Goal: Information Seeking & Learning: Learn about a topic

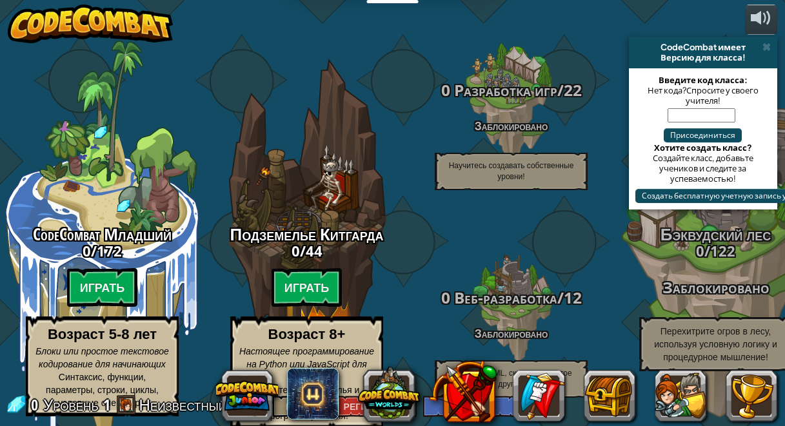
select select "ru"
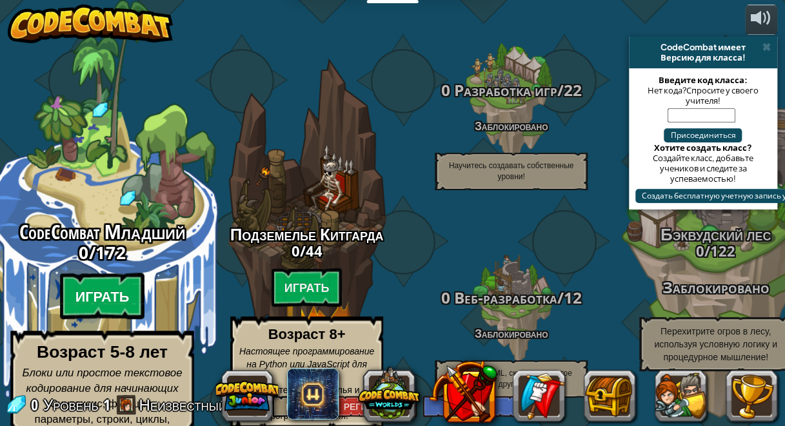
click at [110, 280] on btn "Играть" at bounding box center [102, 296] width 85 height 46
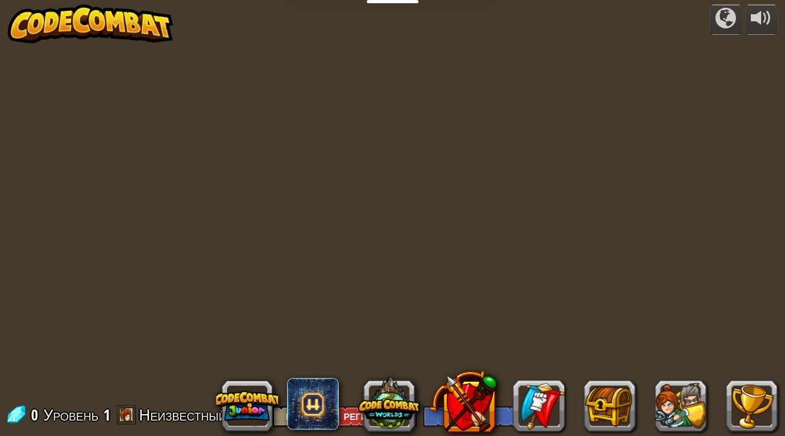
select select "ru"
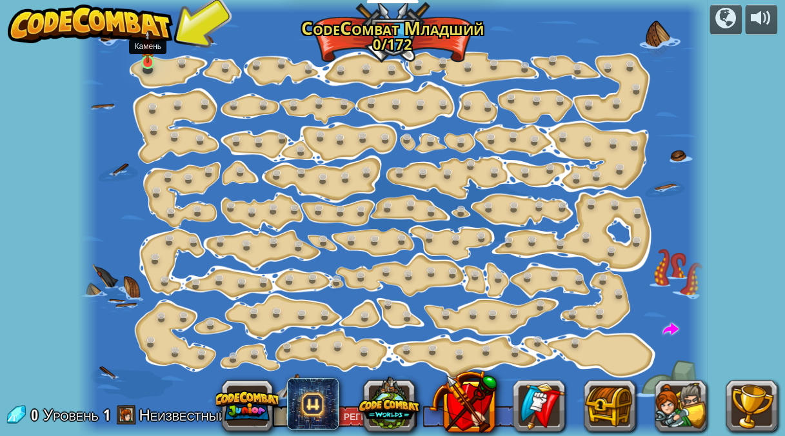
click at [148, 59] on img at bounding box center [148, 47] width 15 height 34
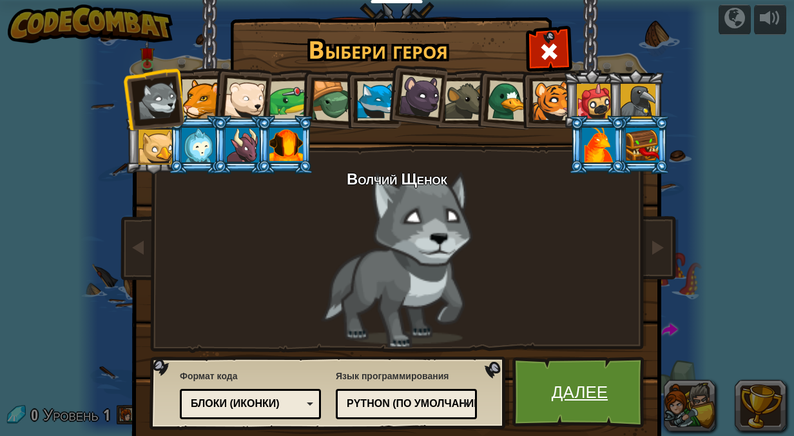
click at [563, 383] on ya-tr-span "Далее" at bounding box center [580, 391] width 56 height 23
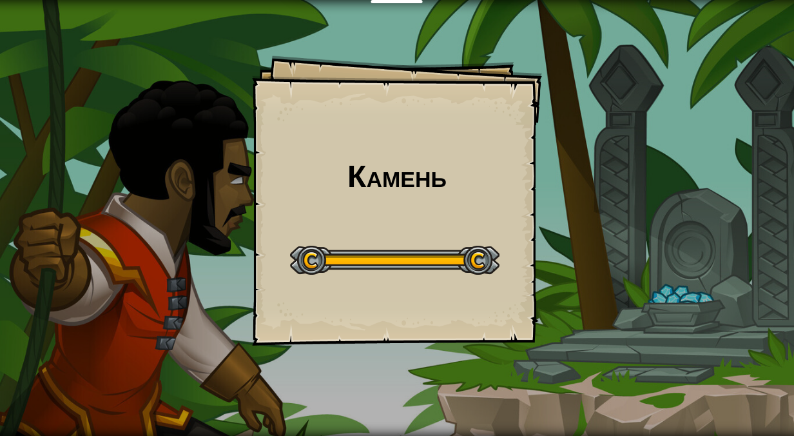
click at [484, 262] on div "Учителям Создать бесплатный аккаунт Решения для школ и округов Превью Учительск…" at bounding box center [397, 218] width 794 height 436
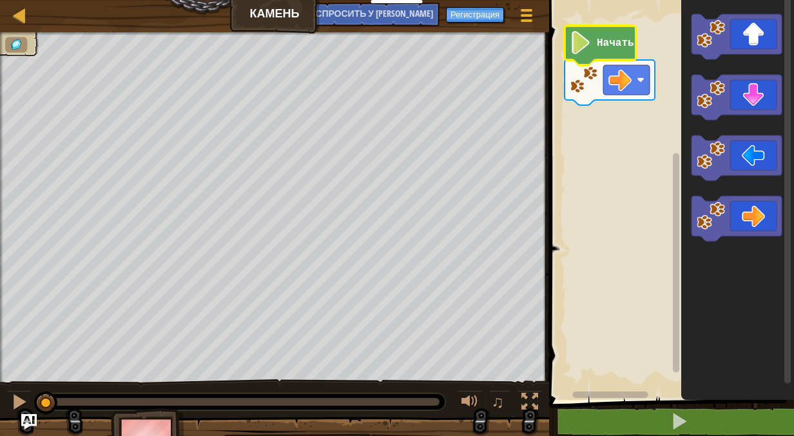
click at [627, 44] on text "Начать" at bounding box center [615, 43] width 37 height 12
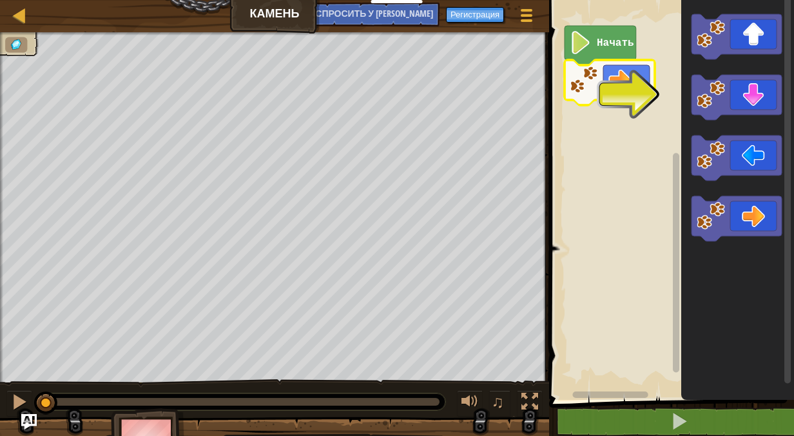
click at [598, 47] on text "Начать" at bounding box center [615, 43] width 37 height 12
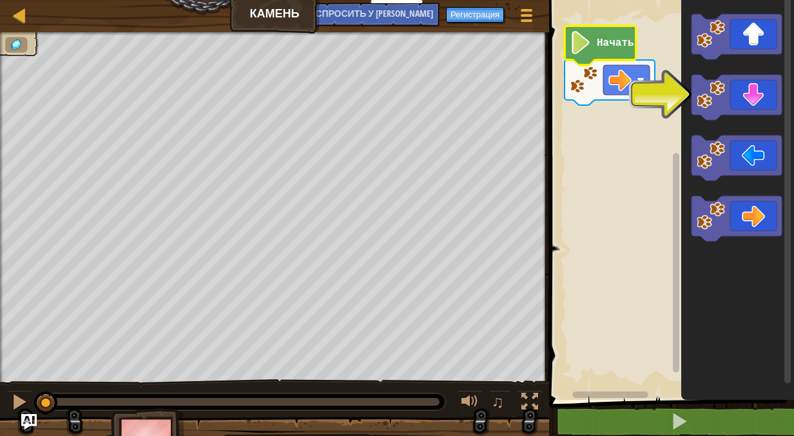
click at [595, 112] on rect "Рабочая область Blockly" at bounding box center [670, 197] width 249 height 406
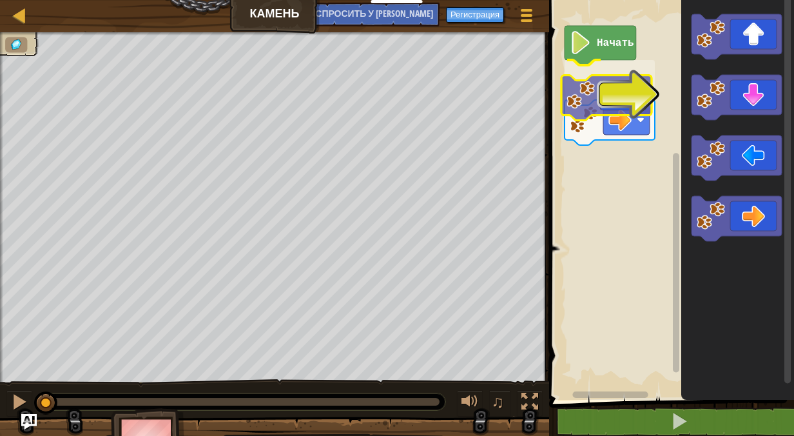
click at [583, 72] on div "Начать" at bounding box center [670, 197] width 249 height 406
